Goal: Find specific page/section: Find specific page/section

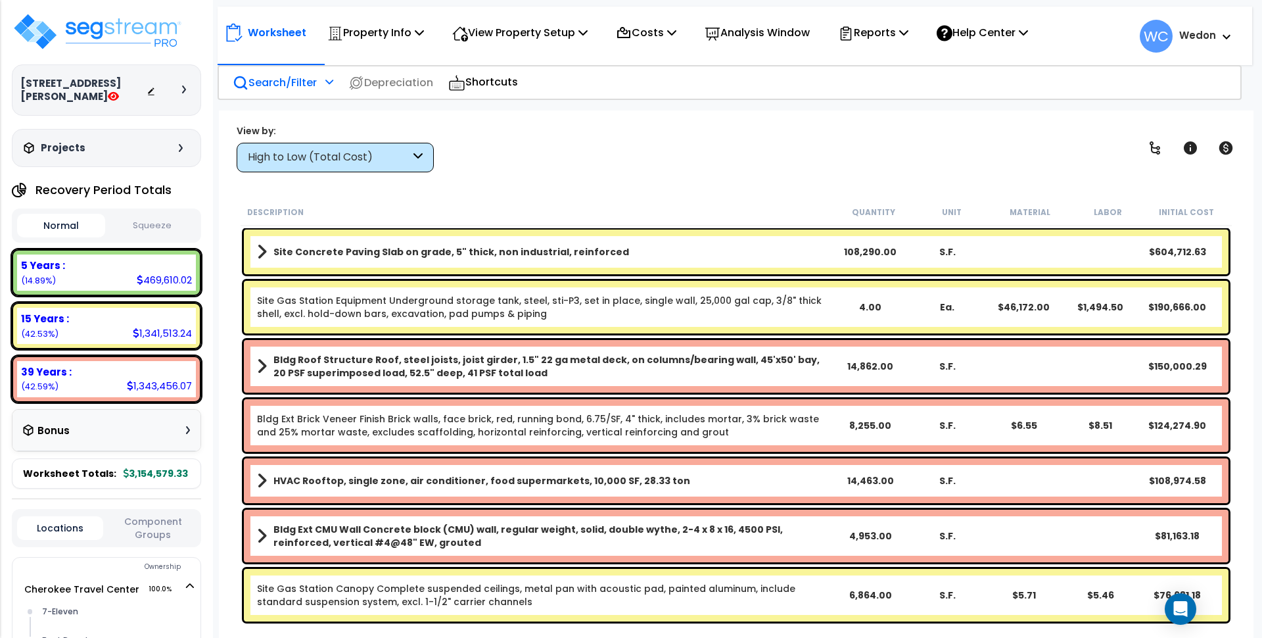
click at [323, 84] on div "Search/Filter Additional Search / Filter" at bounding box center [283, 82] width 101 height 31
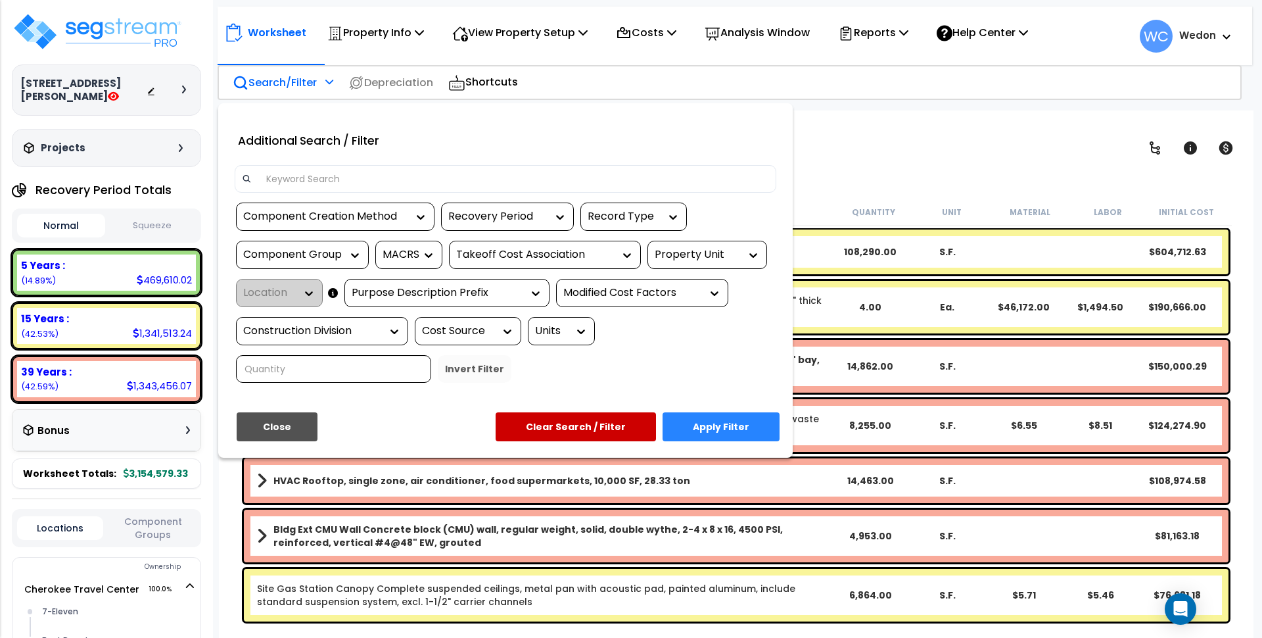
click at [876, 139] on div at bounding box center [631, 319] width 1262 height 638
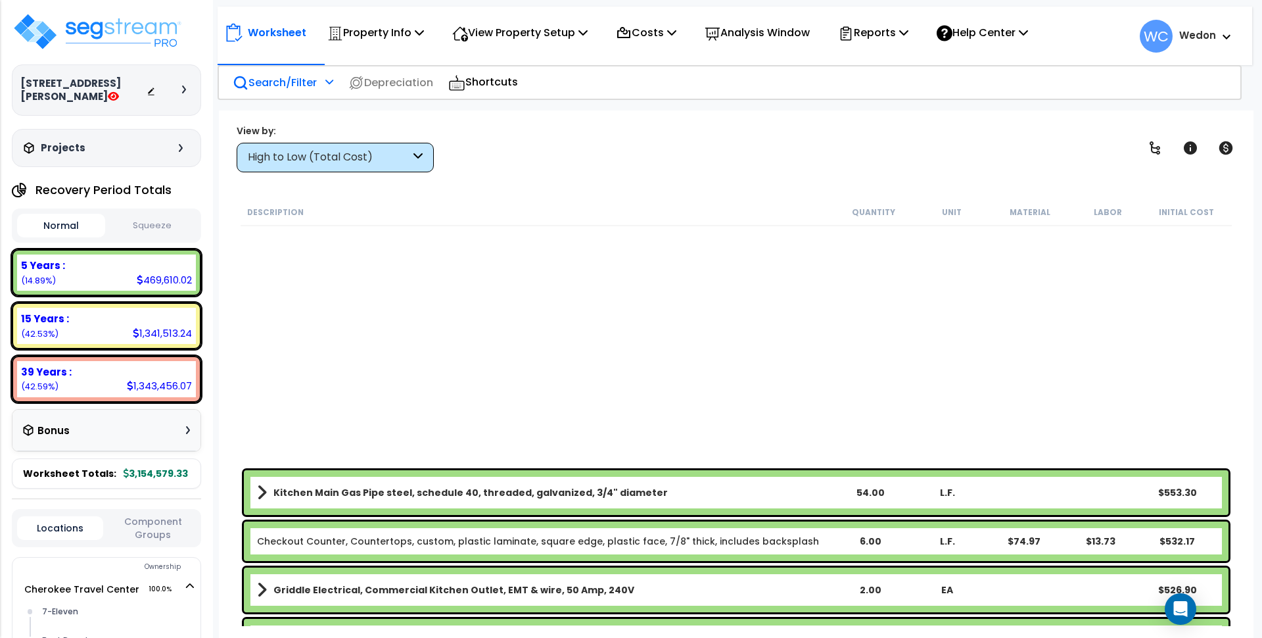
scroll to position [14460, 0]
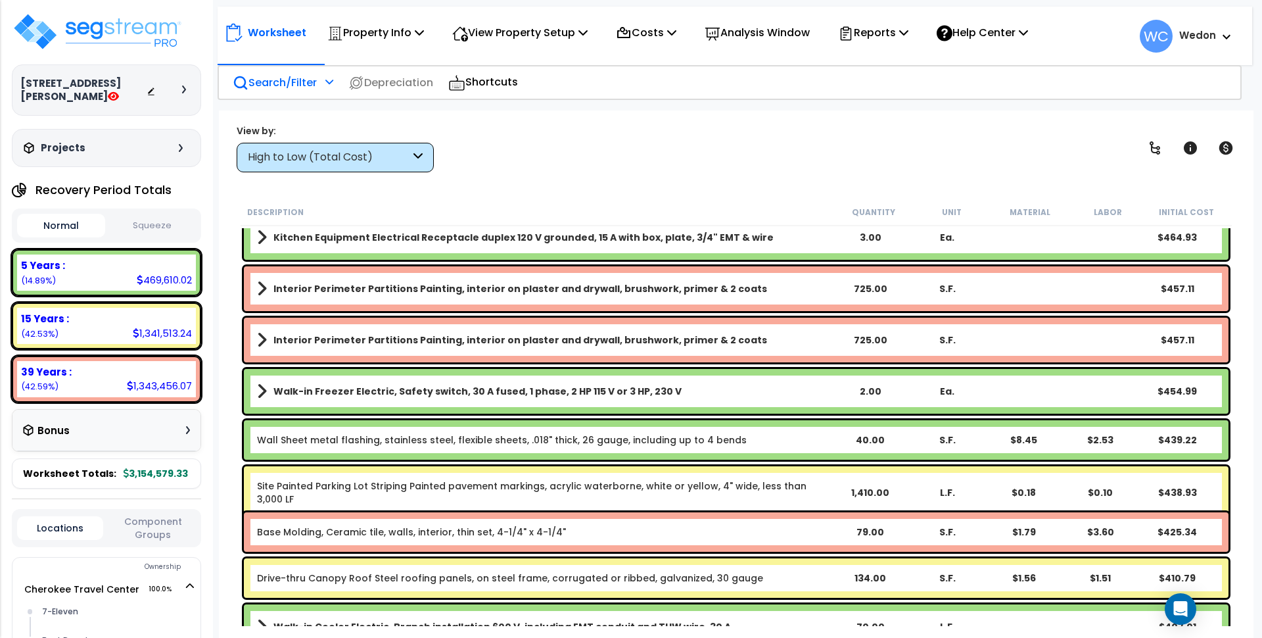
click at [280, 87] on p "Search/Filter" at bounding box center [275, 83] width 84 height 18
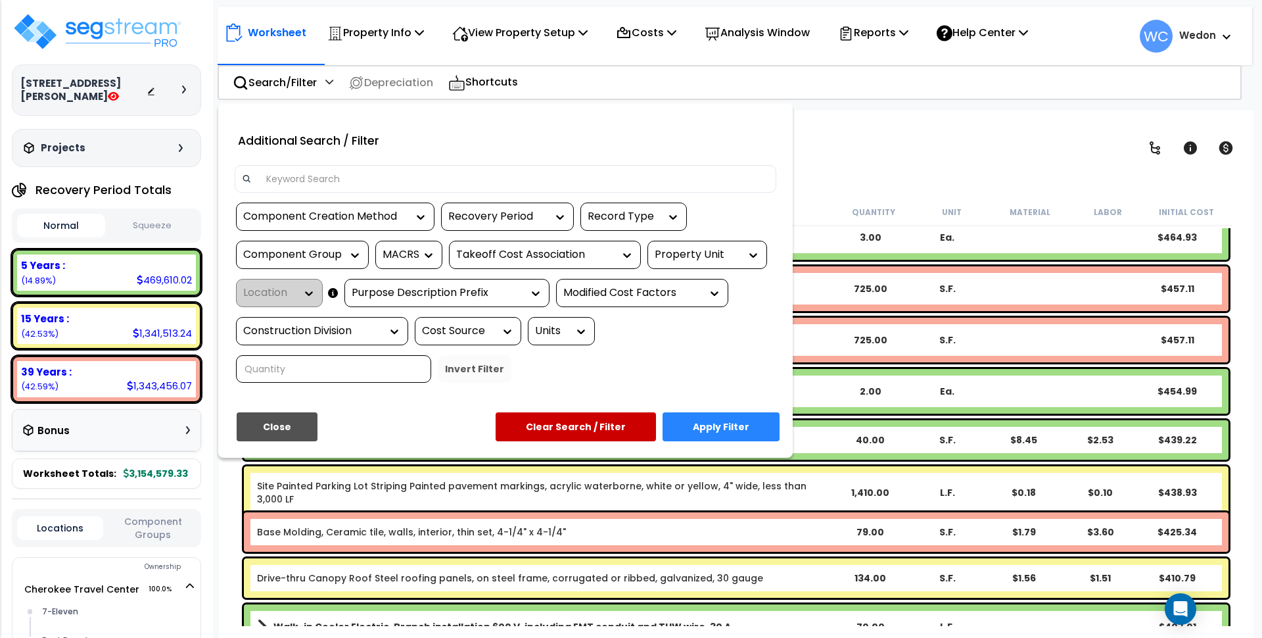
click at [377, 171] on input at bounding box center [513, 179] width 511 height 20
type input "W"
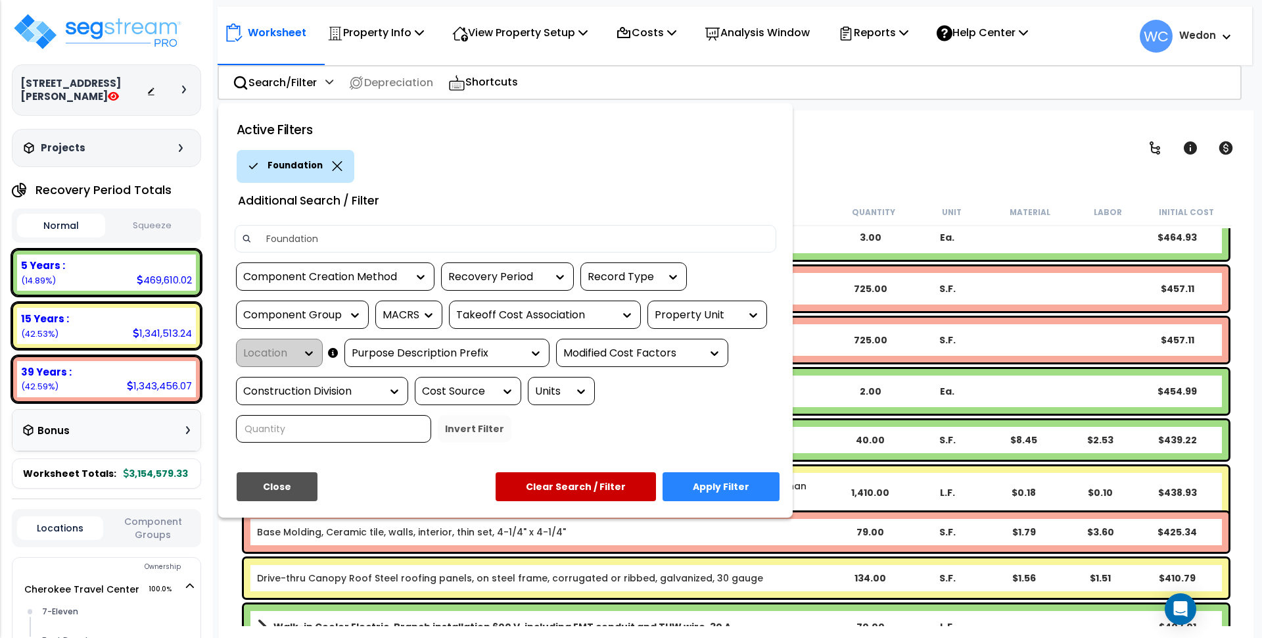
type input "Foundation"
click at [741, 490] on button "Apply Filter" at bounding box center [721, 486] width 117 height 29
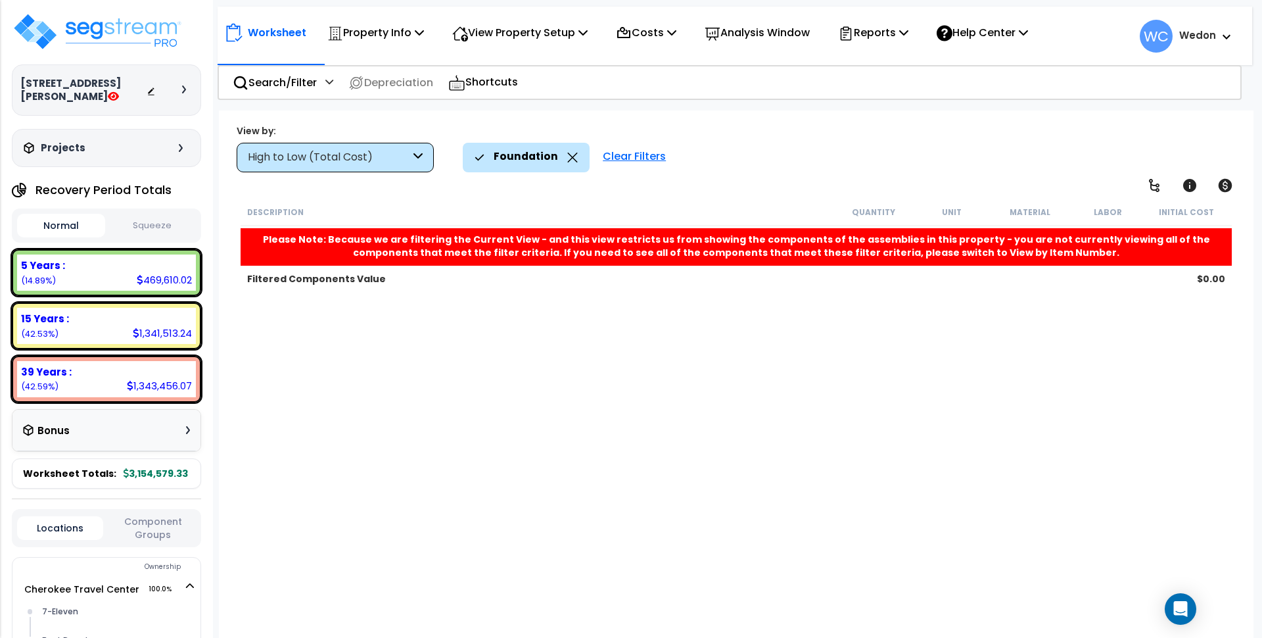
click at [568, 156] on icon at bounding box center [573, 157] width 10 height 10
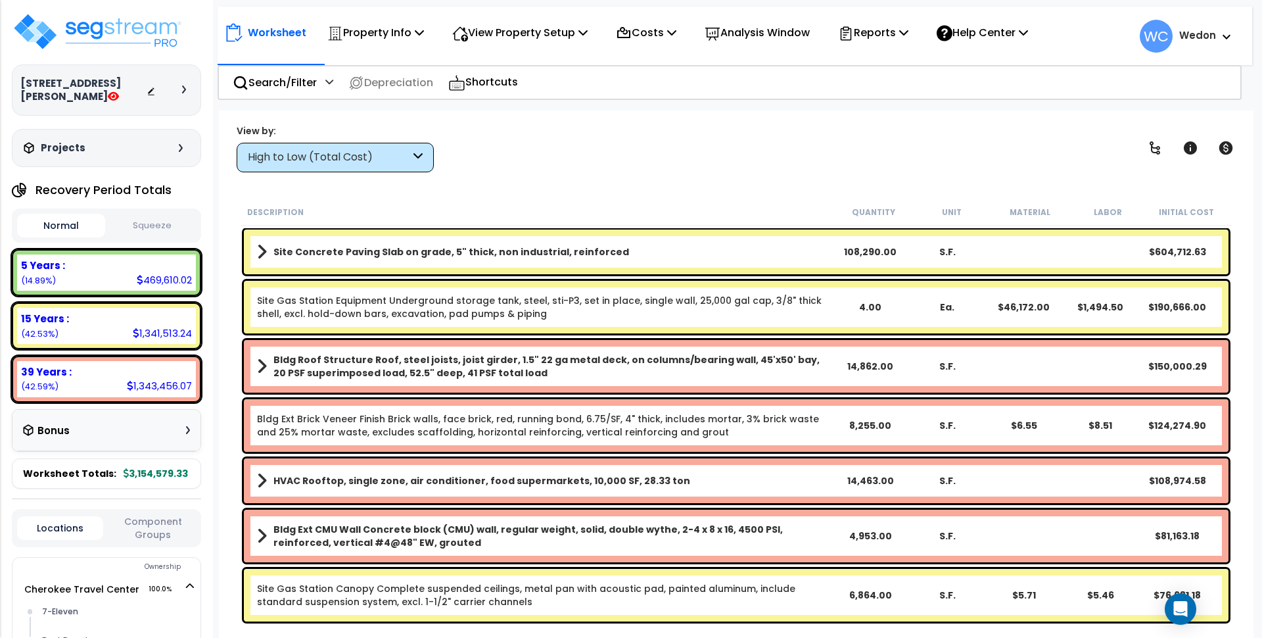
click at [407, 129] on div "View by:" at bounding box center [335, 130] width 197 height 13
click at [404, 158] on div "High to Low (Total Cost)" at bounding box center [329, 157] width 162 height 15
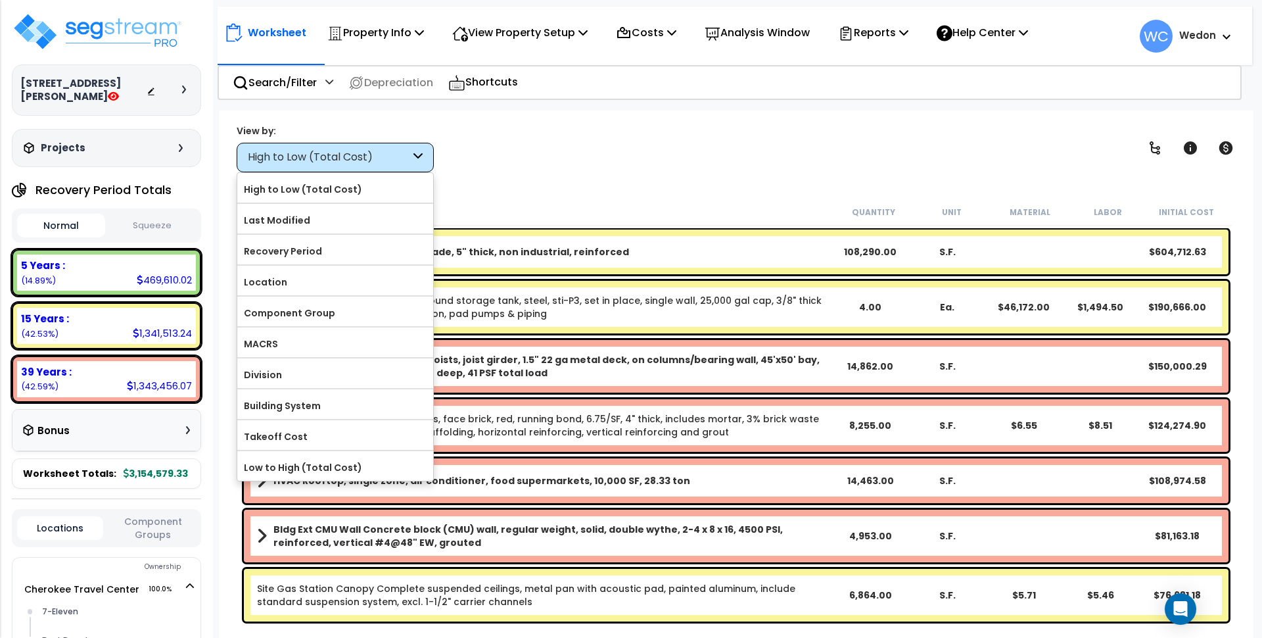
click at [318, 144] on div "High to Low (Total Cost)" at bounding box center [335, 158] width 197 height 30
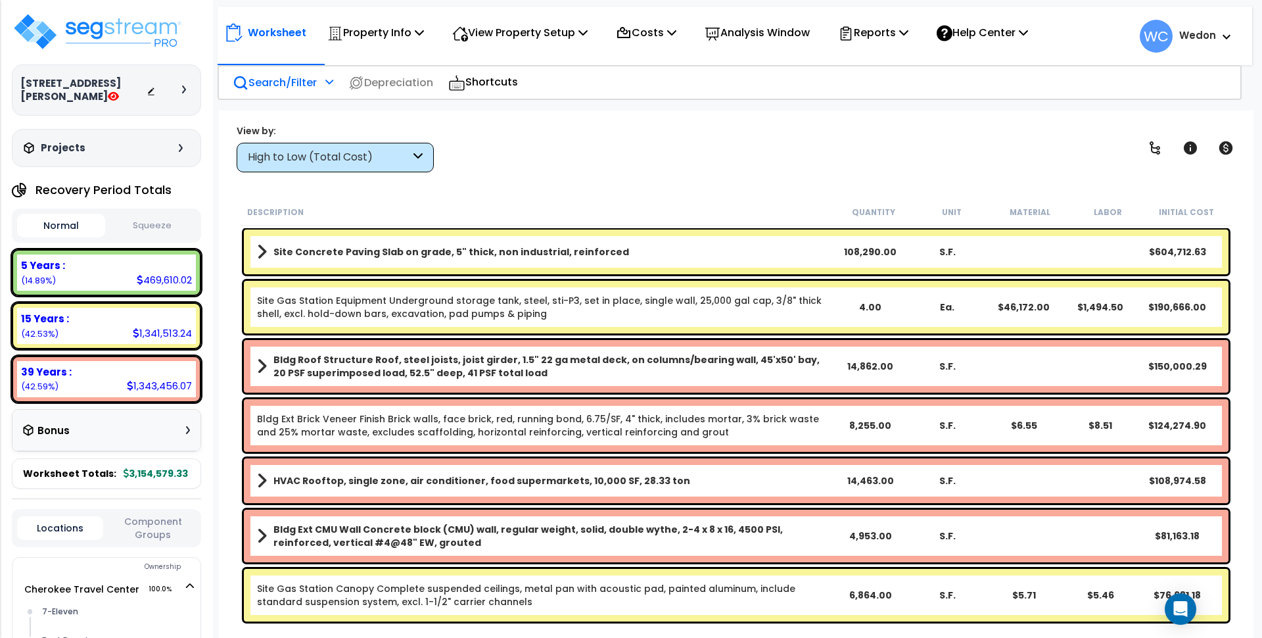
click at [290, 89] on p "Search/Filter" at bounding box center [275, 83] width 84 height 18
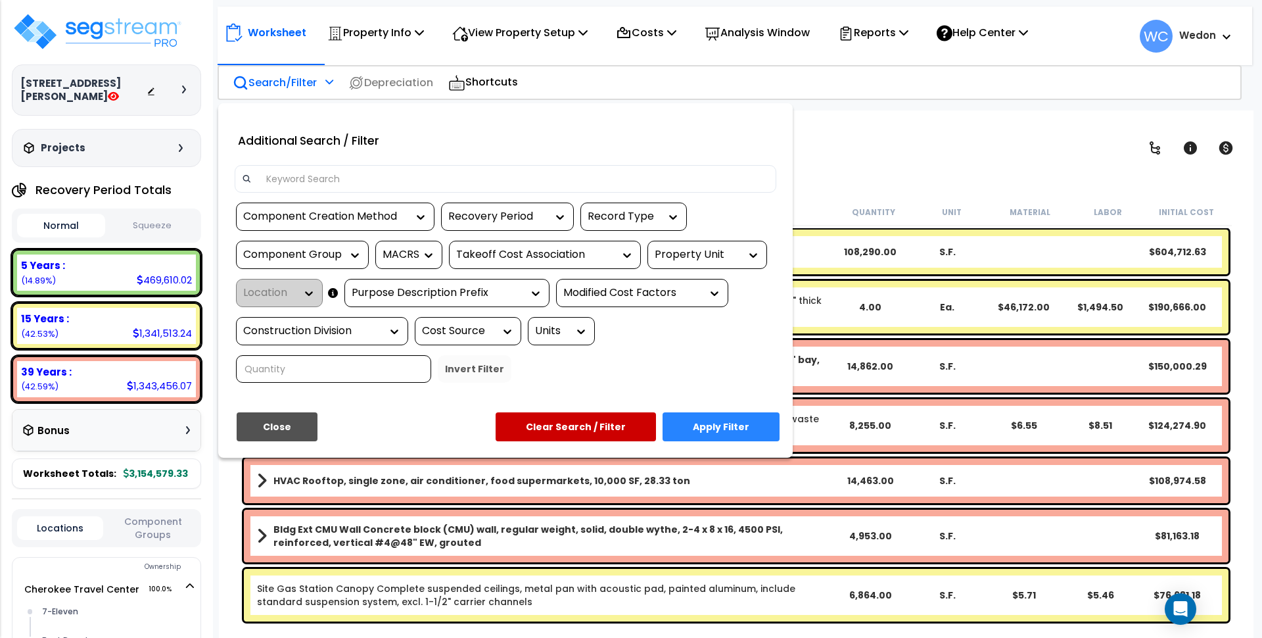
click at [702, 248] on div "Property Unit" at bounding box center [697, 254] width 85 height 15
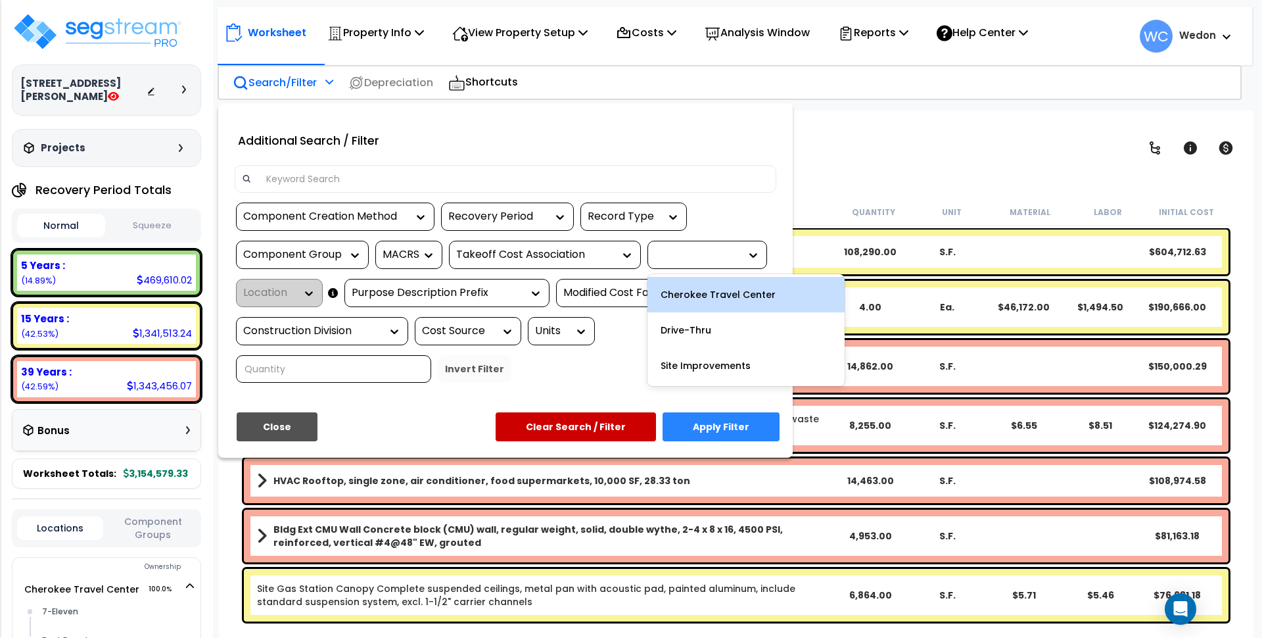
click at [745, 296] on div "Cherokee Travel Center" at bounding box center [745, 294] width 197 height 35
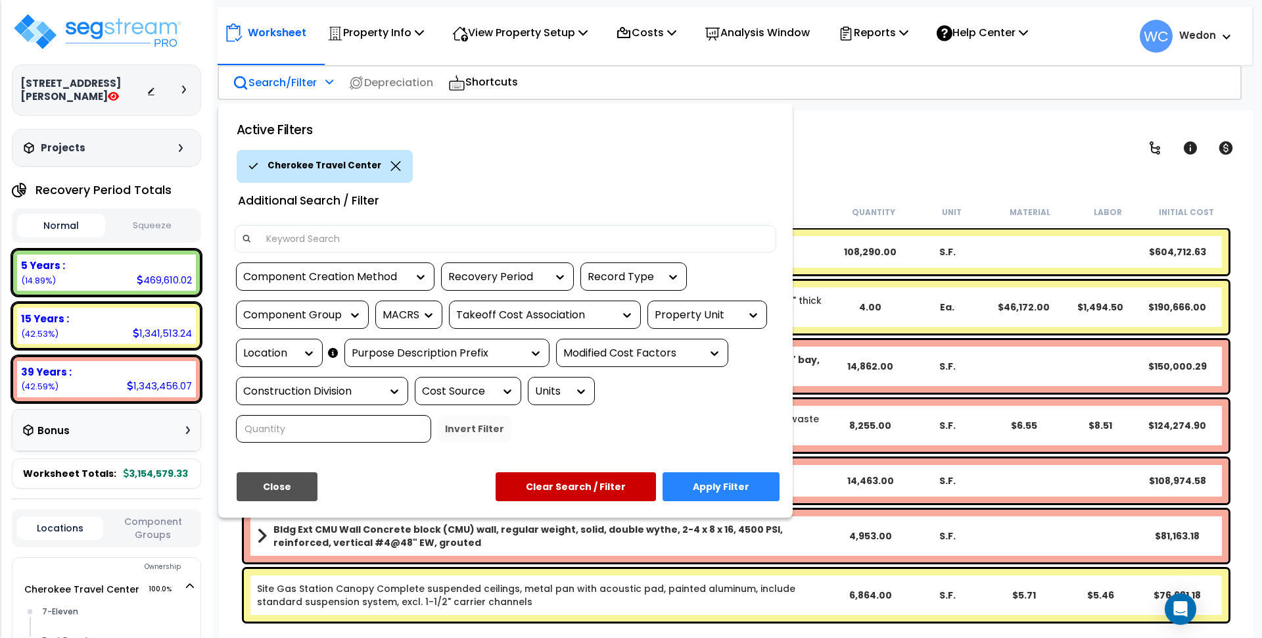
click at [732, 496] on button "Apply Filter" at bounding box center [721, 486] width 117 height 29
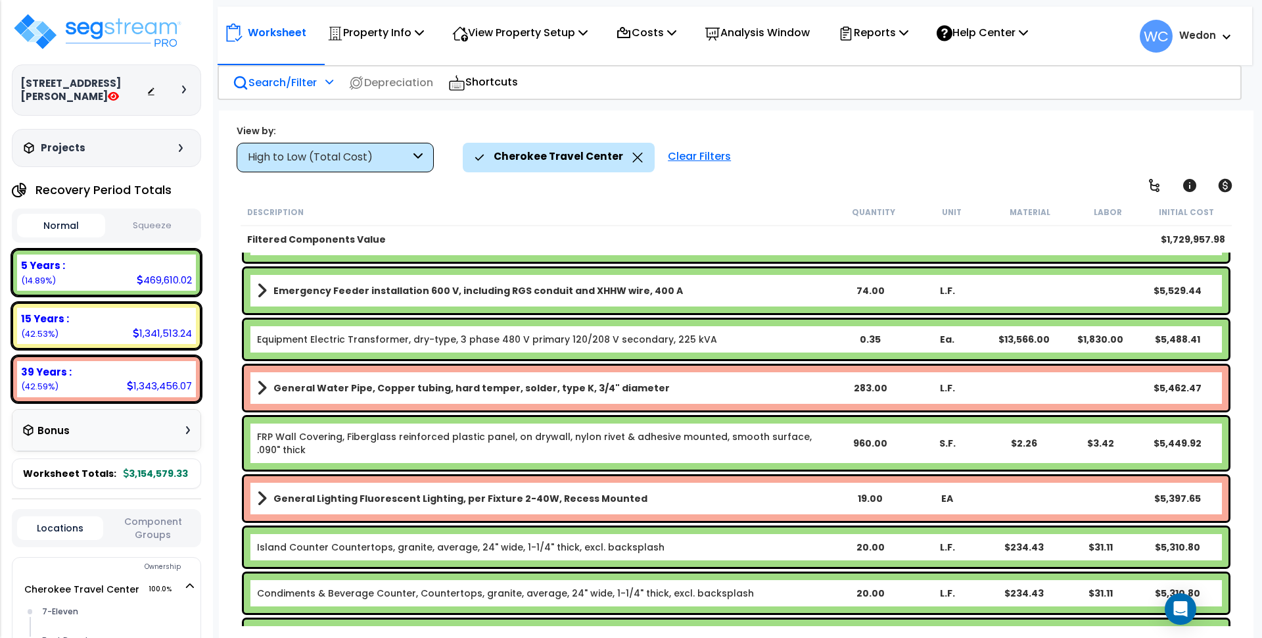
scroll to position [2711, 0]
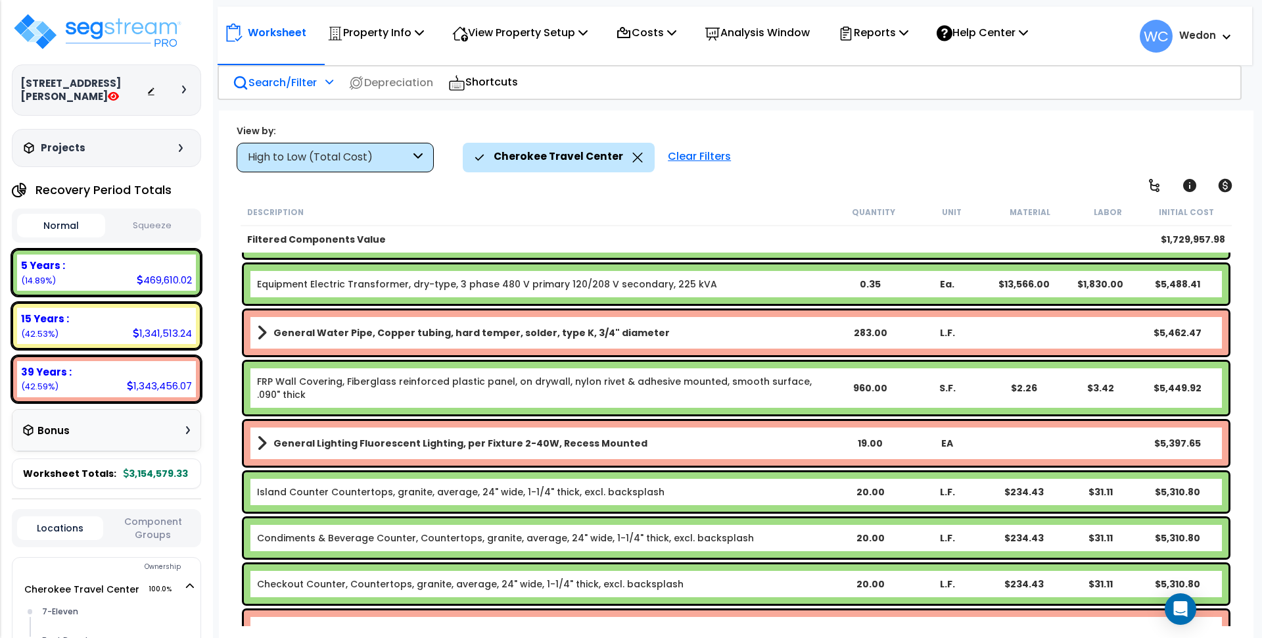
click at [292, 81] on p "Search/Filter" at bounding box center [275, 83] width 84 height 18
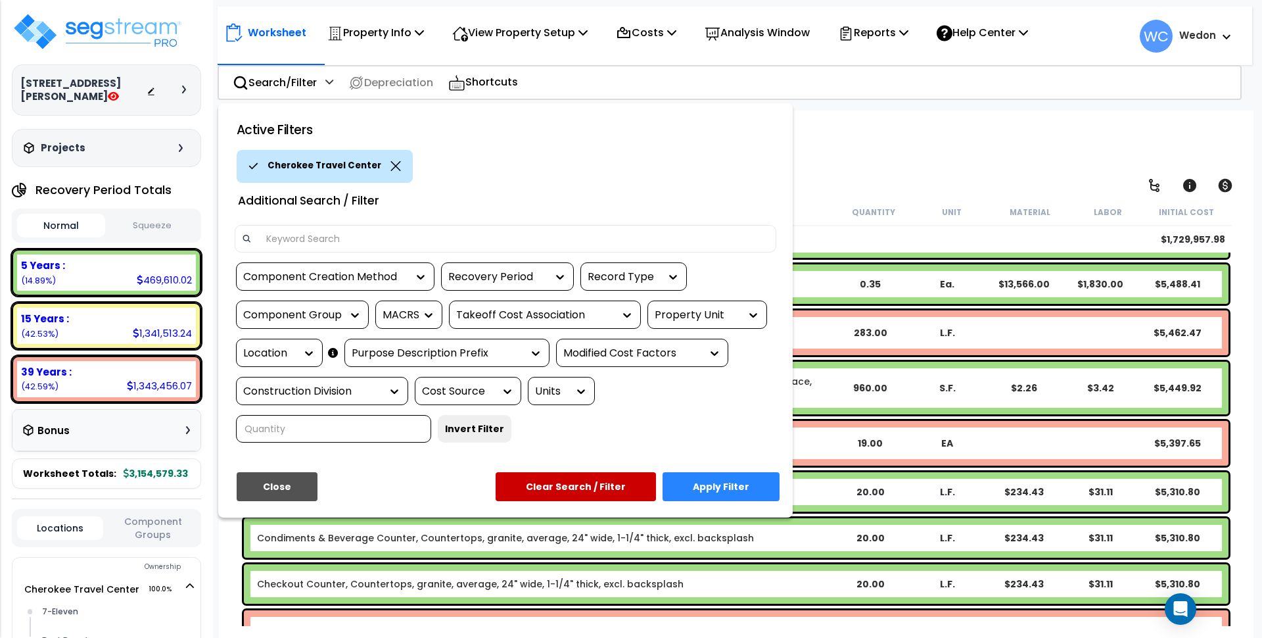
click at [686, 308] on div "Property Unit" at bounding box center [697, 315] width 85 height 15
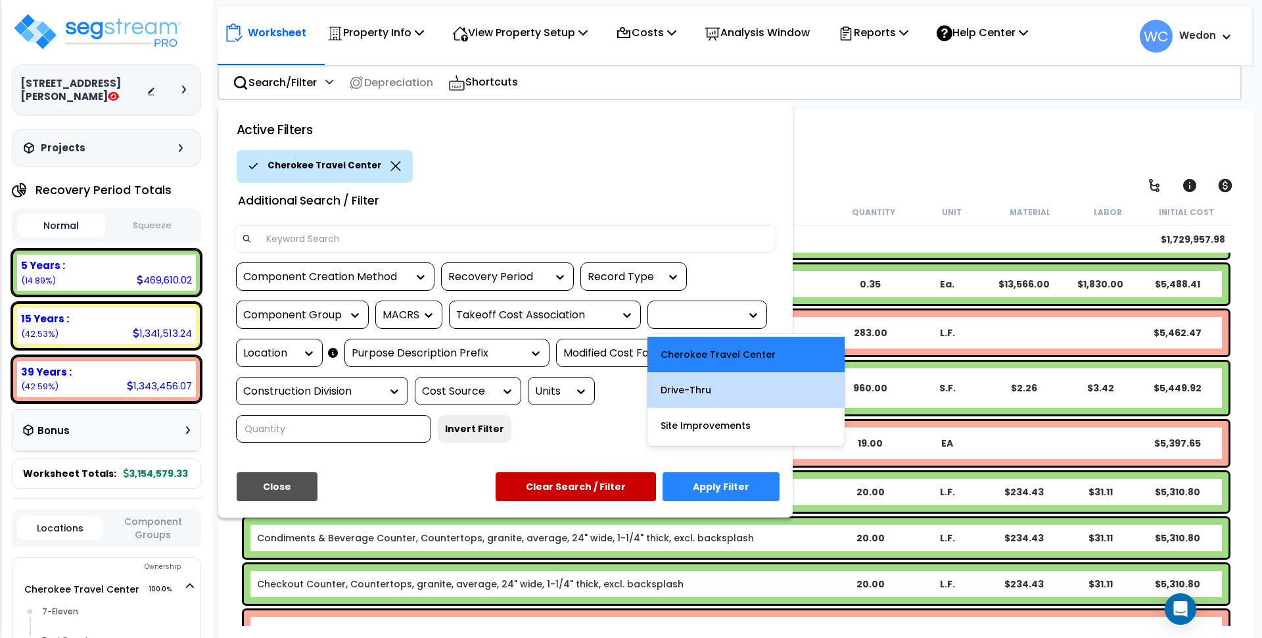
click at [697, 389] on div "Drive-Thru" at bounding box center [745, 389] width 197 height 35
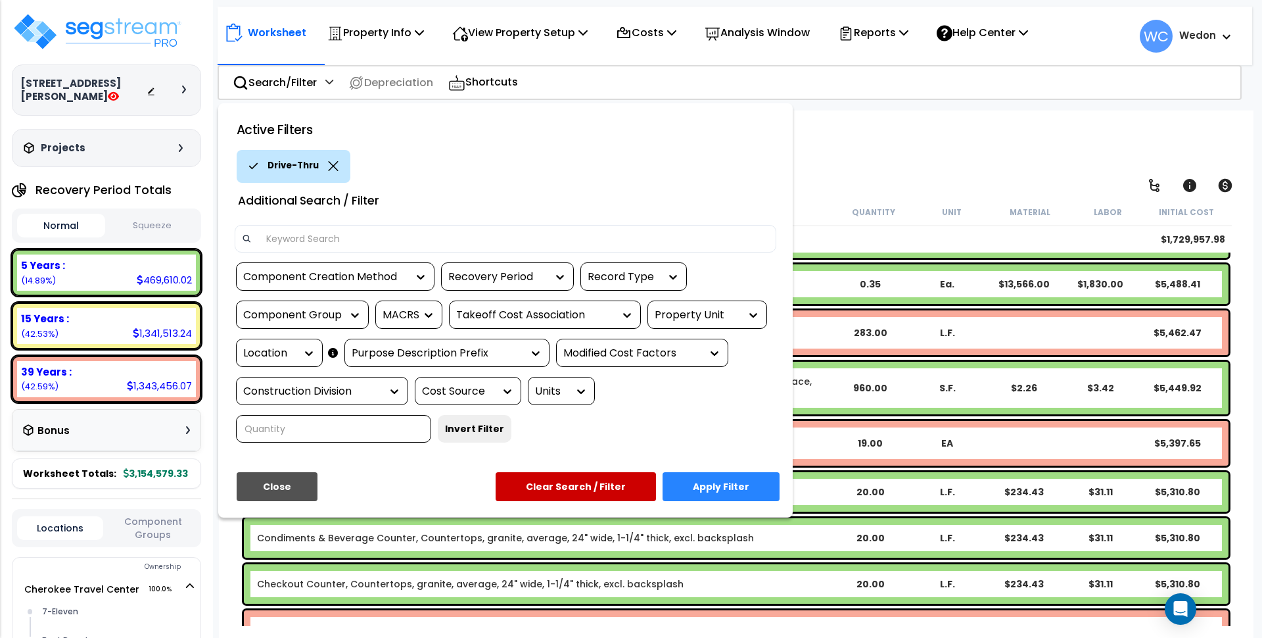
click at [711, 485] on button "Apply Filter" at bounding box center [721, 486] width 117 height 29
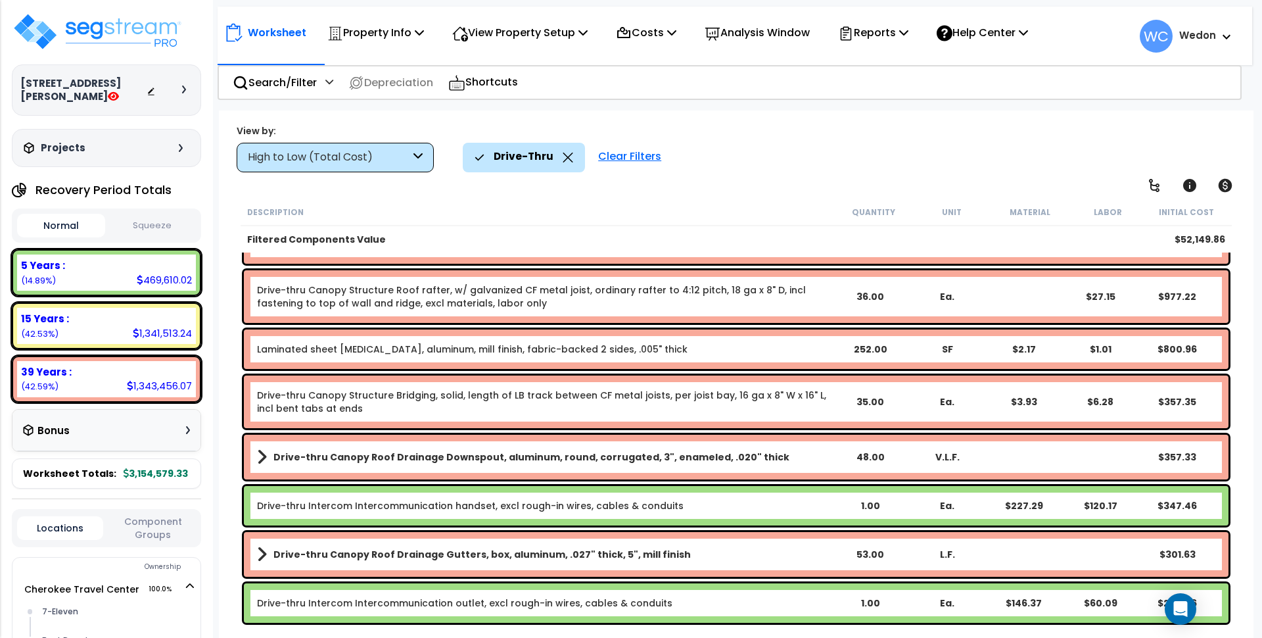
scroll to position [0, 0]
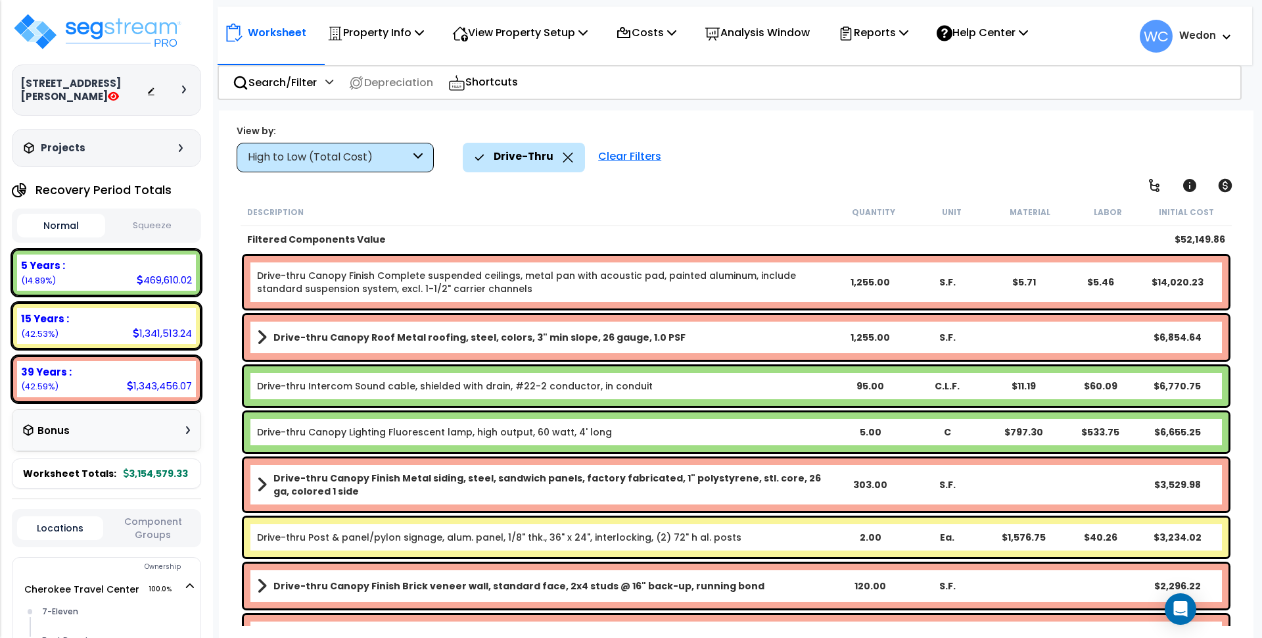
click at [567, 155] on icon at bounding box center [568, 157] width 10 height 10
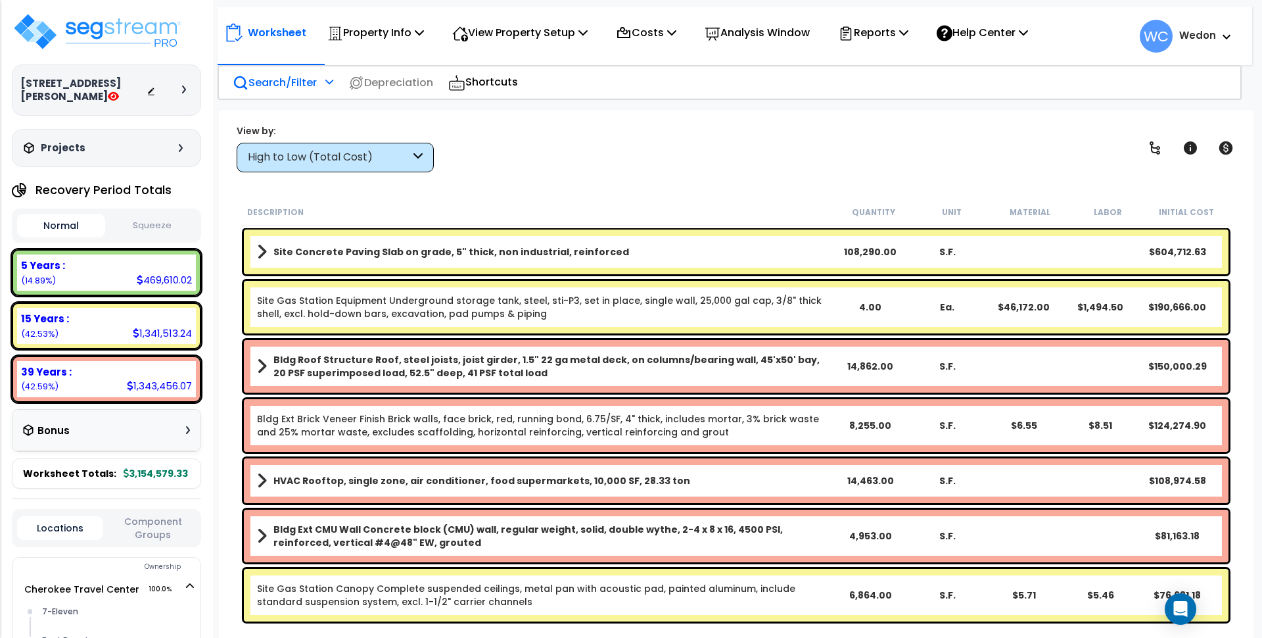
click at [294, 85] on p "Search/Filter" at bounding box center [275, 83] width 84 height 18
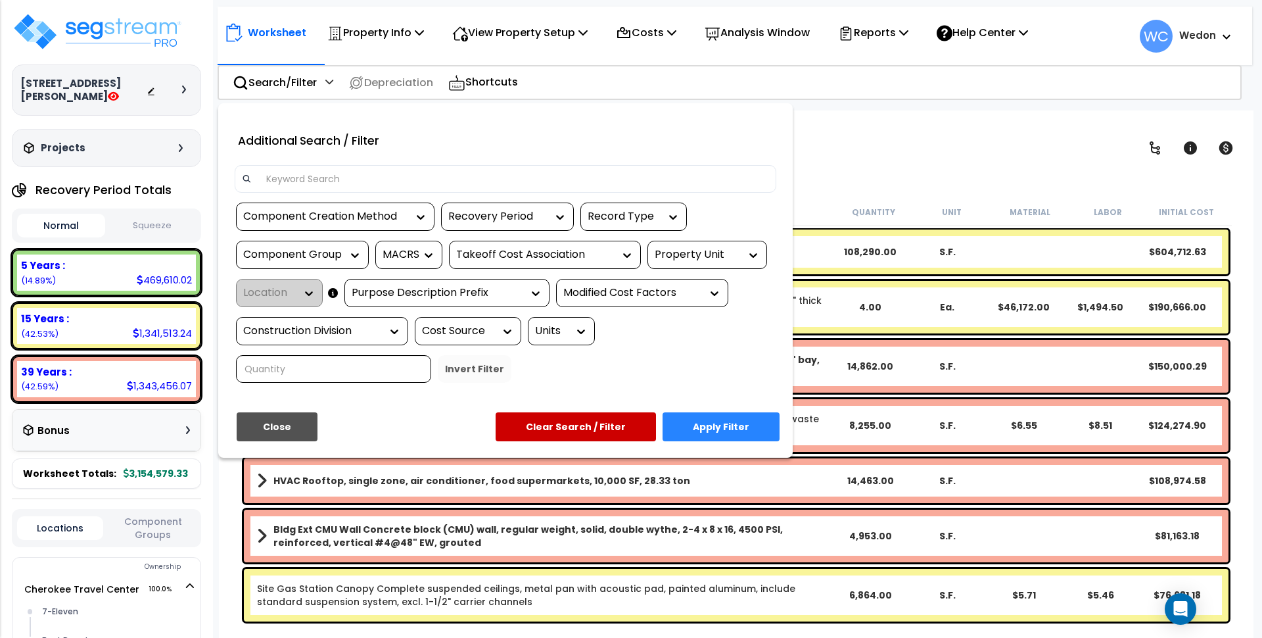
click at [402, 181] on input at bounding box center [513, 179] width 511 height 20
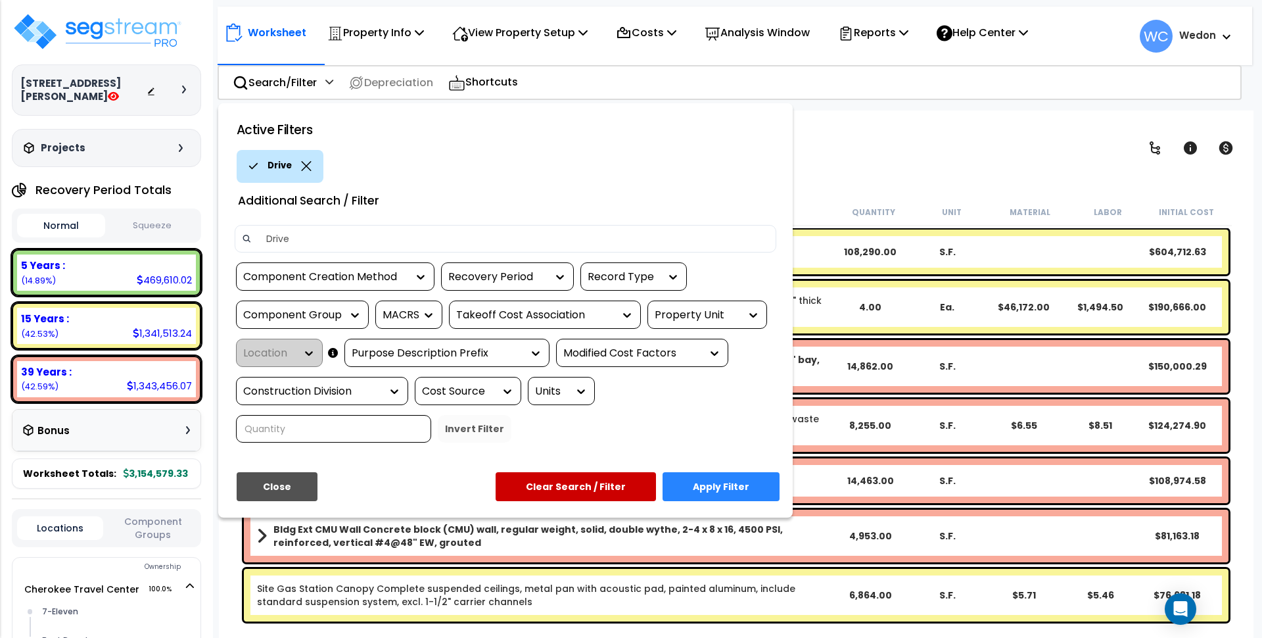
type input "Drive"
click at [720, 484] on button "Apply Filter" at bounding box center [721, 486] width 117 height 29
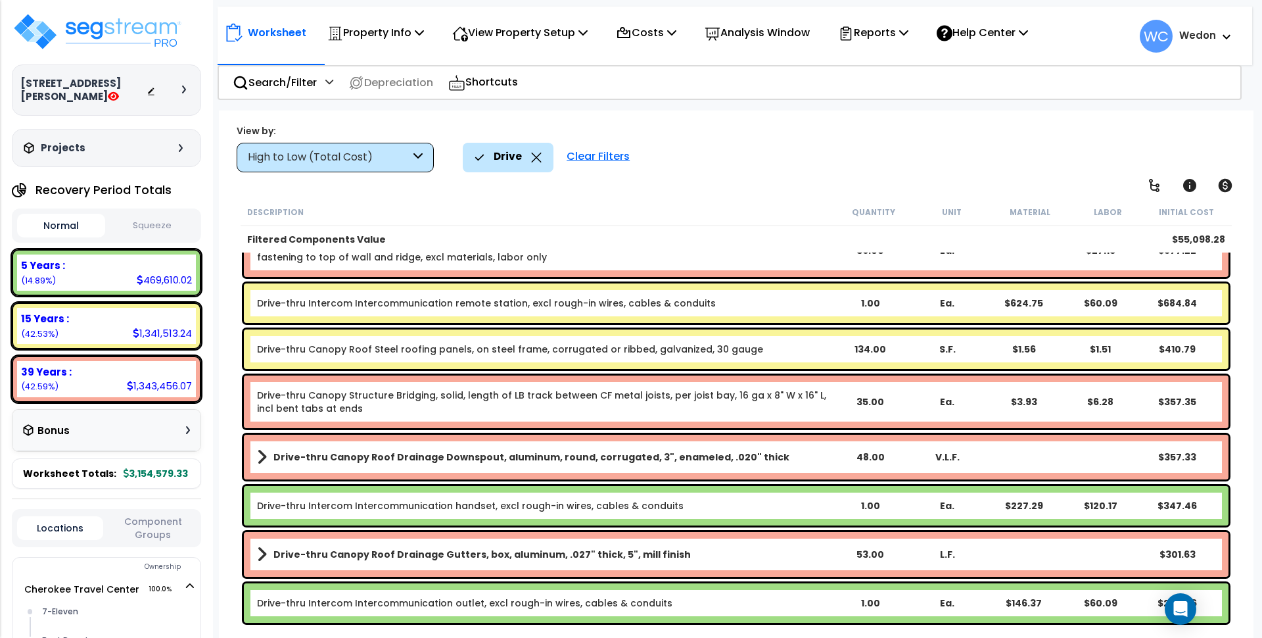
scroll to position [593, 0]
click at [536, 156] on icon at bounding box center [536, 157] width 11 height 10
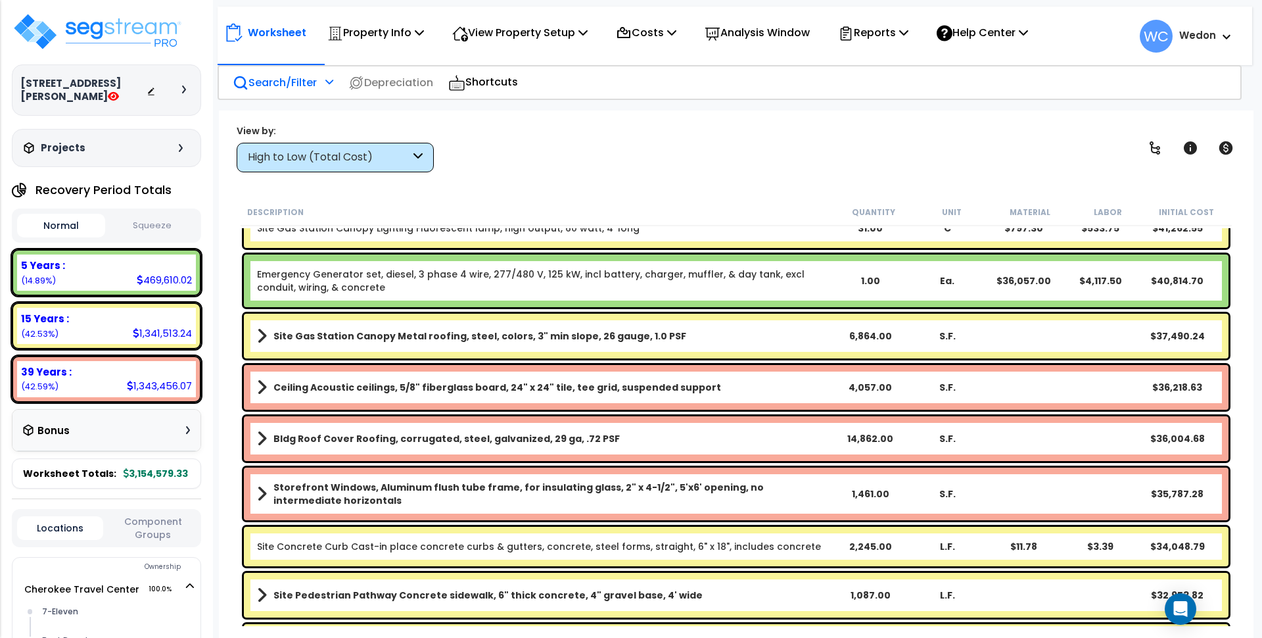
click at [290, 83] on p "Search/Filter" at bounding box center [275, 83] width 84 height 18
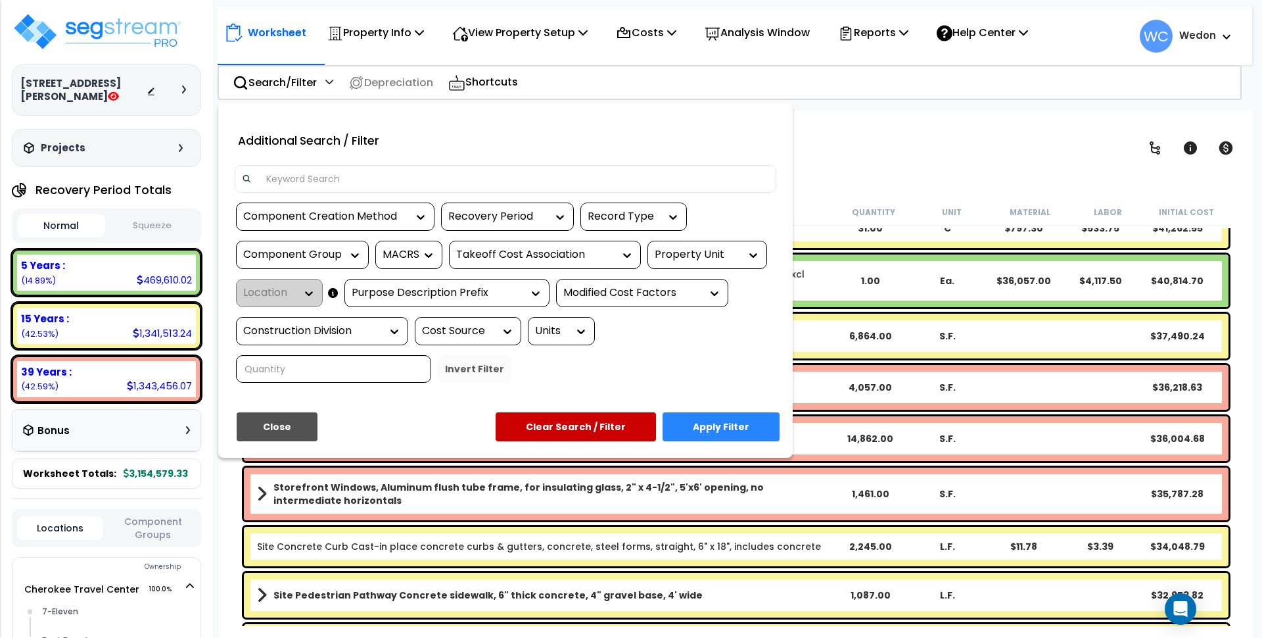
click at [277, 427] on button "Close" at bounding box center [277, 426] width 81 height 29
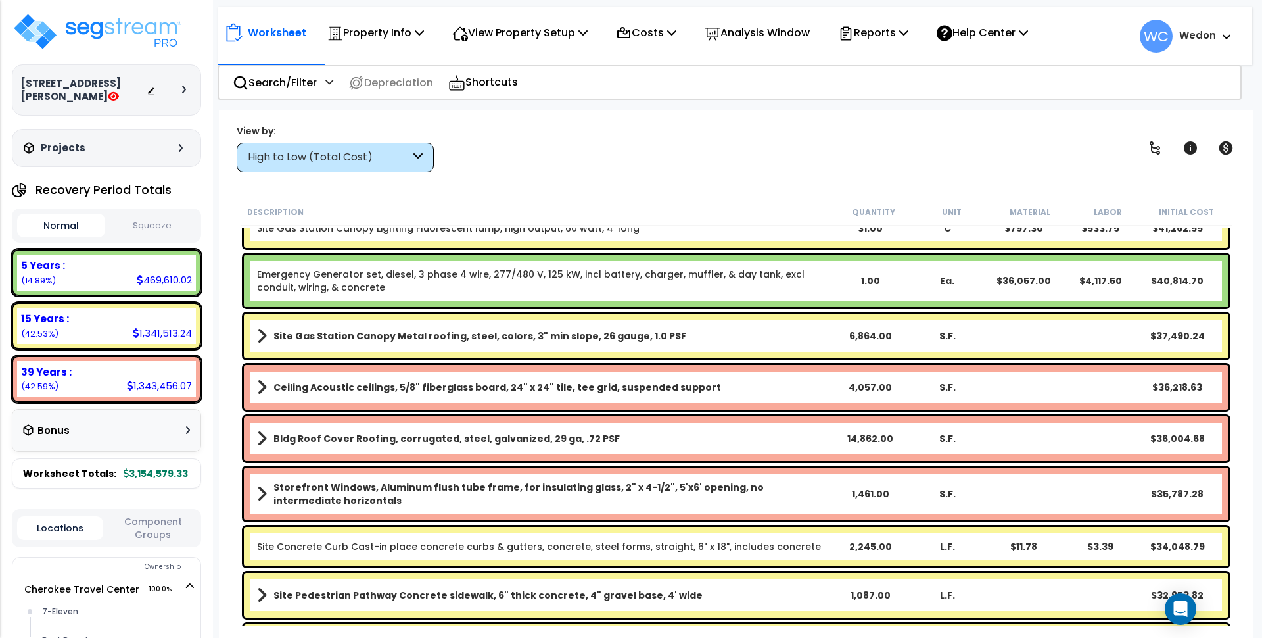
click at [722, 147] on div "View by: High to Low (Total Cost) High to Low (Total Cost)" at bounding box center [736, 148] width 1008 height 49
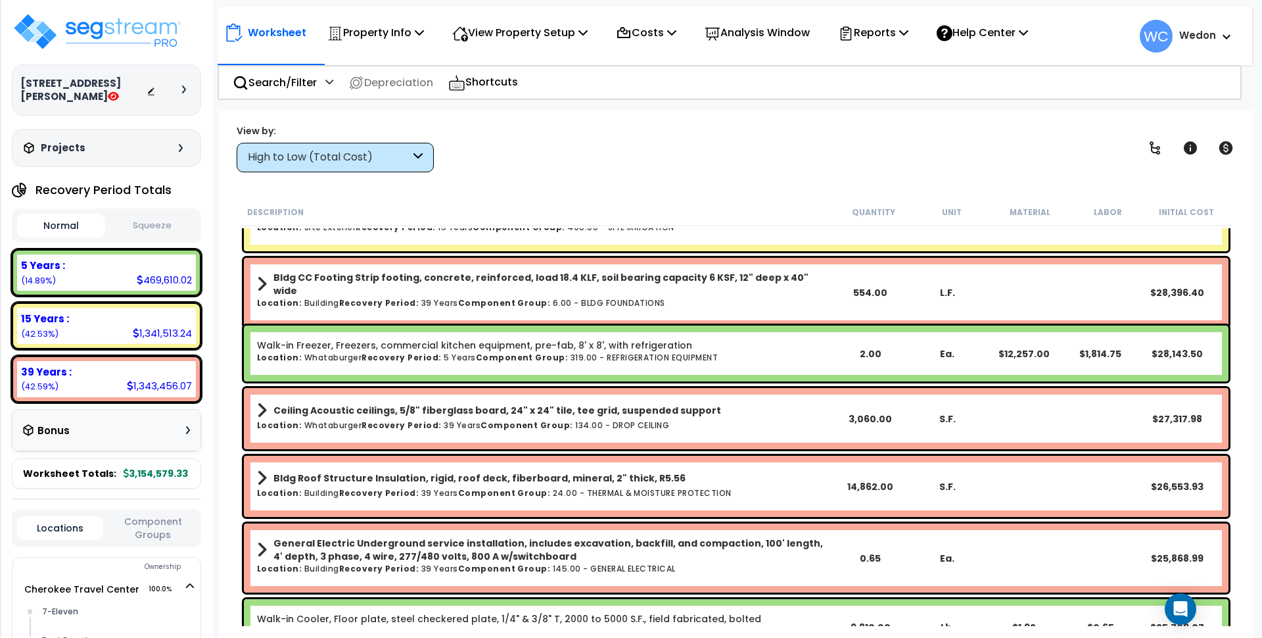
scroll to position [1479, 0]
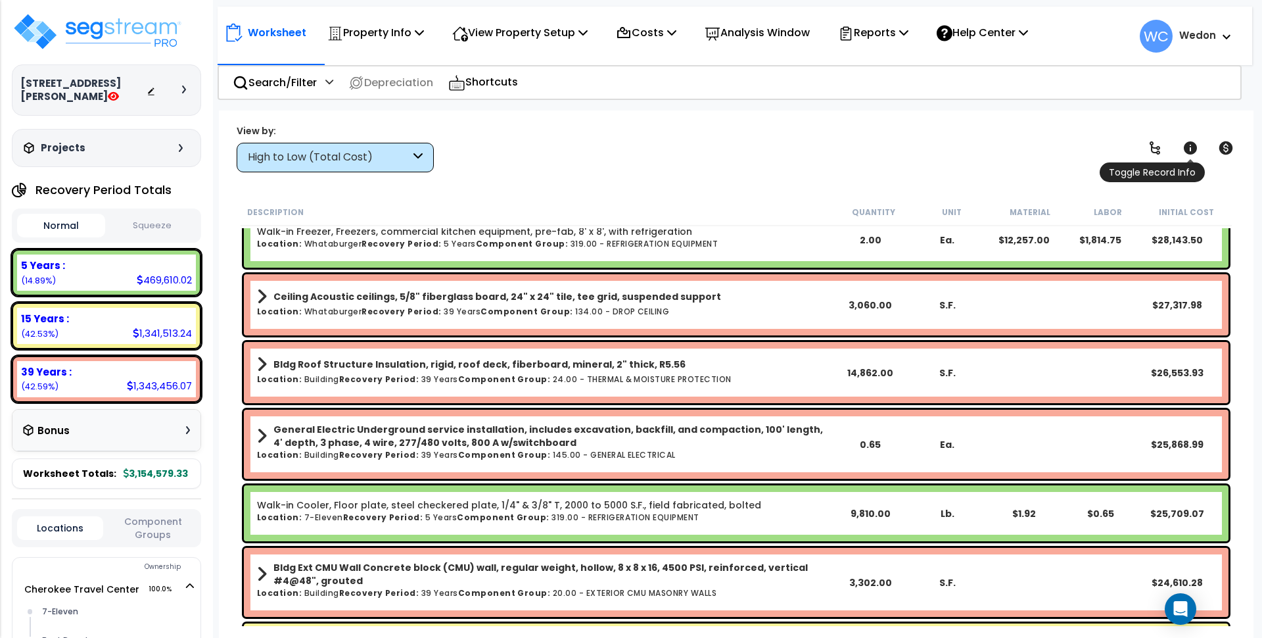
click at [1192, 148] on icon at bounding box center [1190, 147] width 13 height 13
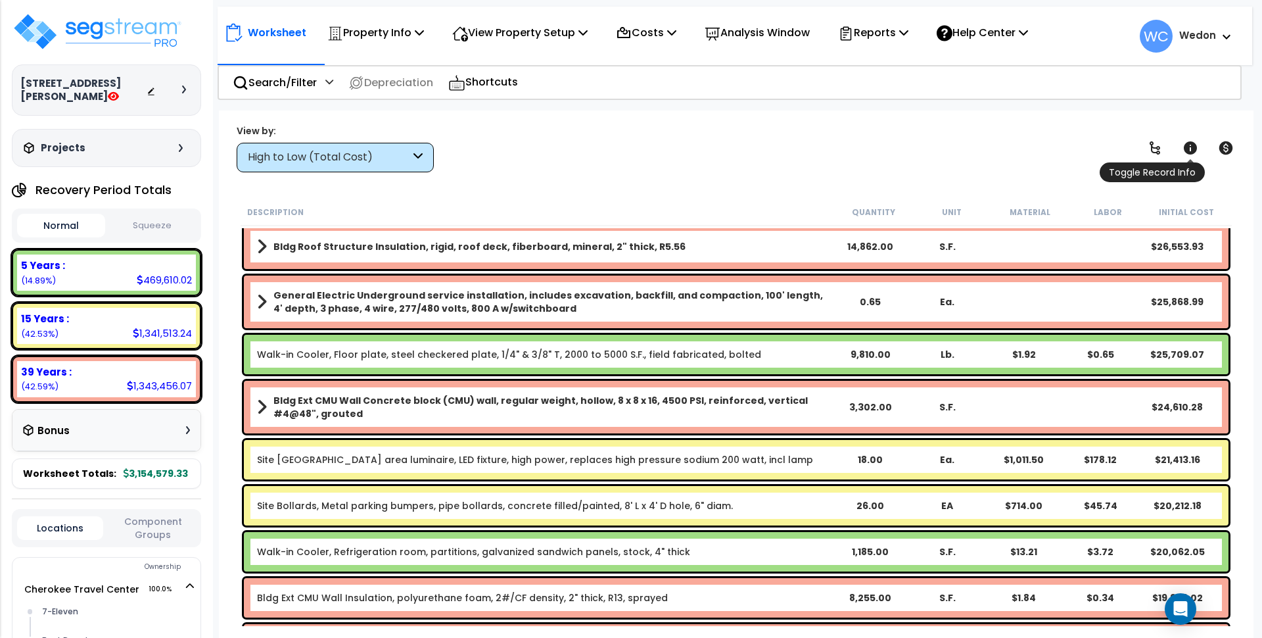
click at [1192, 147] on icon at bounding box center [1190, 147] width 13 height 13
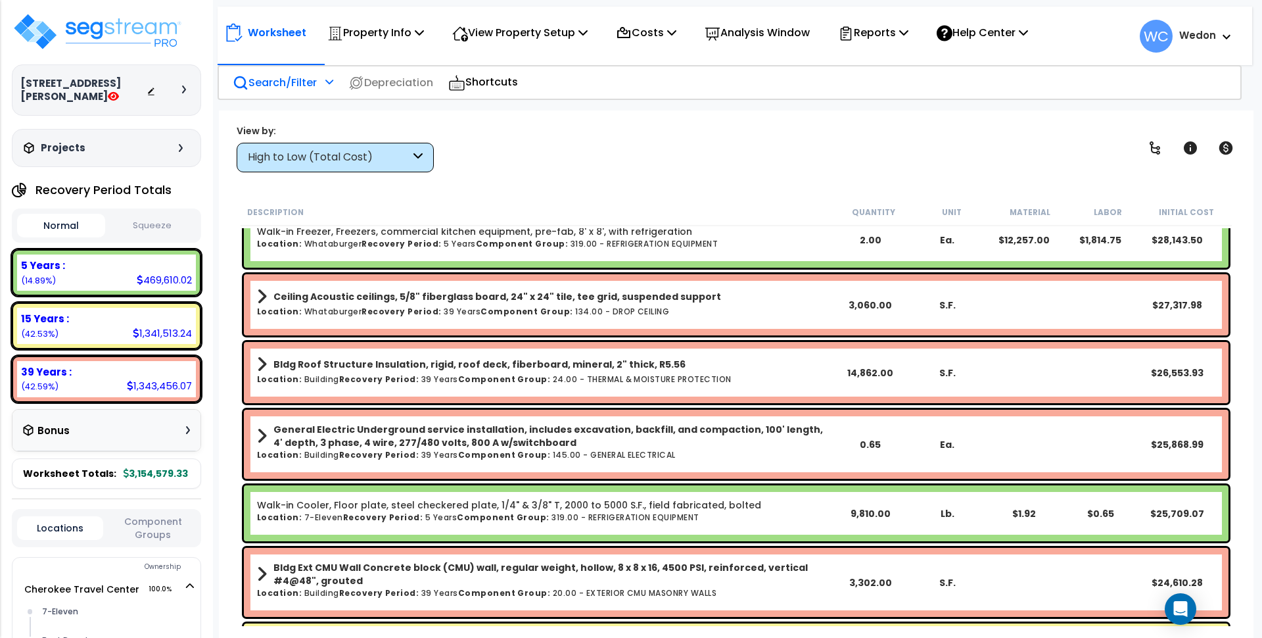
click at [320, 83] on div "Search/Filter Additional Search / Filter" at bounding box center [283, 82] width 101 height 31
